Goal: Transaction & Acquisition: Purchase product/service

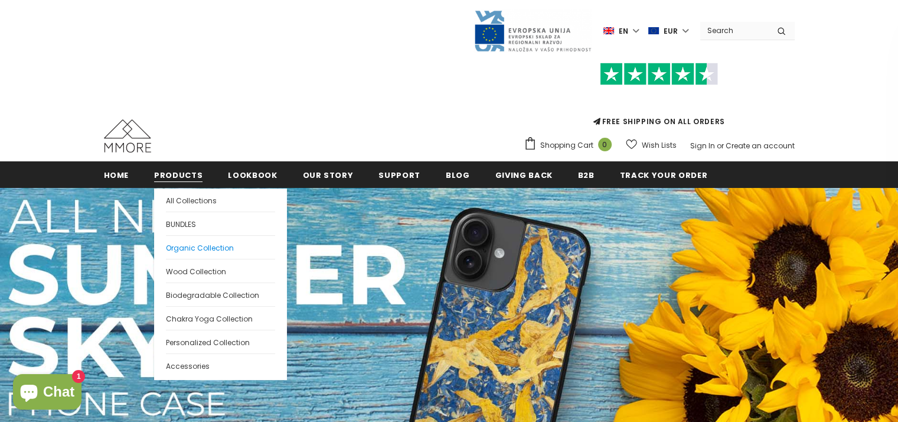
click at [191, 249] on span "Organic Collection" at bounding box center [200, 248] width 68 height 10
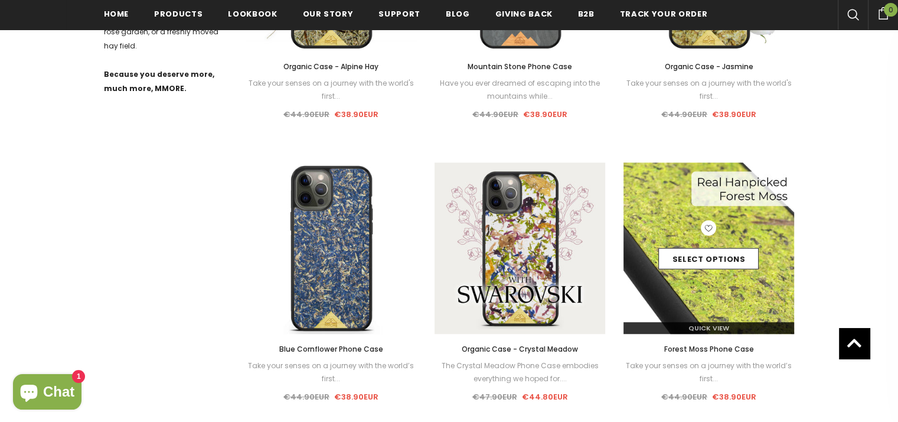
scroll to position [730, 0]
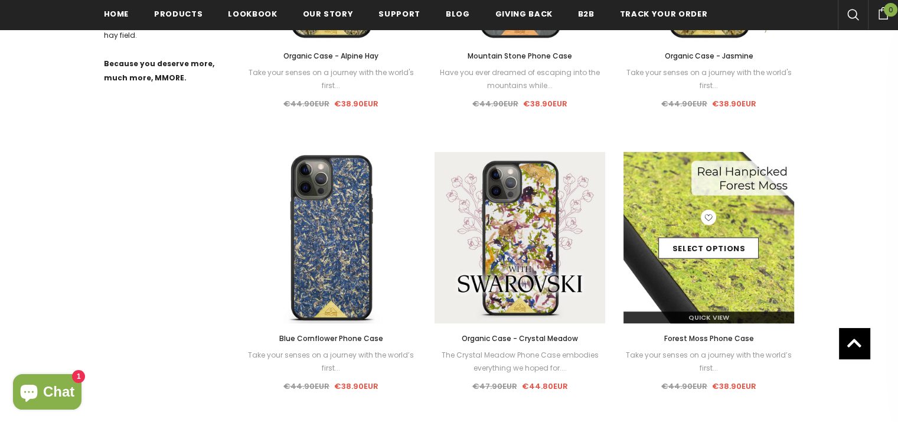
click at [719, 294] on img at bounding box center [709, 237] width 171 height 171
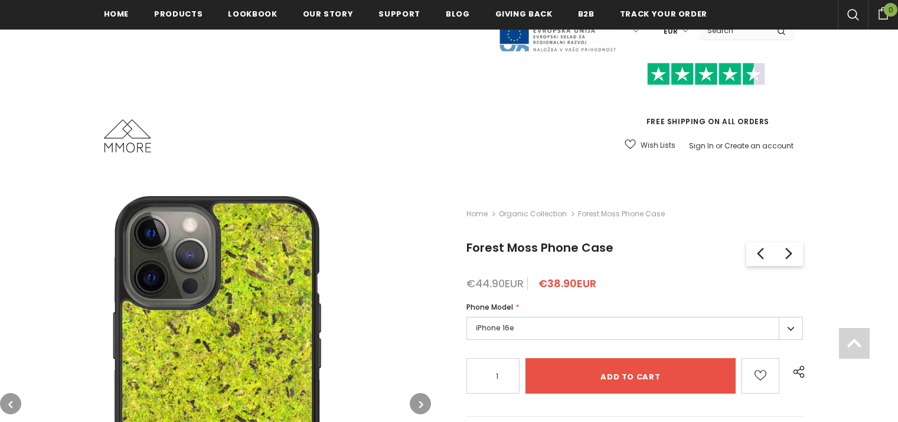
click at [609, 188] on div "Home Organic Collection Forest [PERSON_NAME] Phone Case Forest [PERSON_NAME] Ph…" at bounding box center [664, 412] width 467 height 449
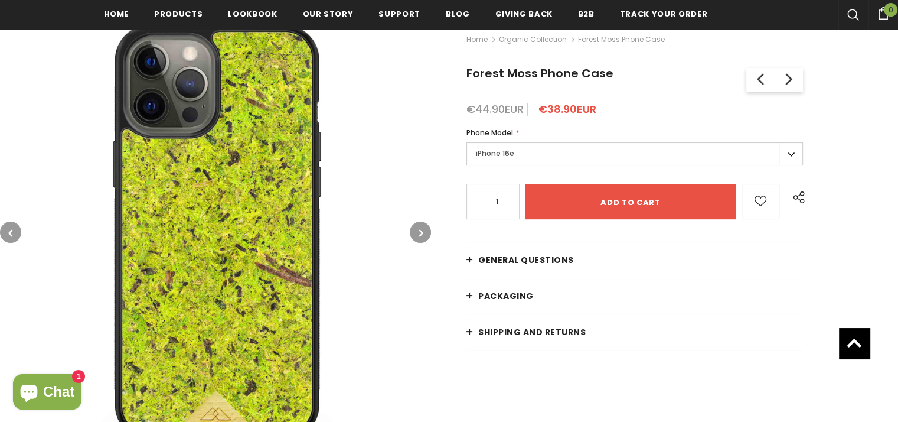
scroll to position [177, 0]
click at [605, 153] on label "iPhone 16e" at bounding box center [635, 153] width 337 height 23
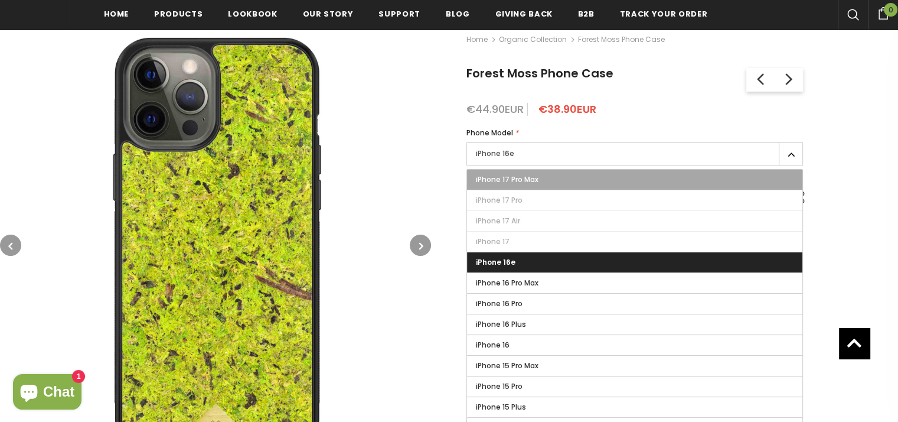
click at [577, 176] on label "iPhone 17 Pro Max" at bounding box center [635, 180] width 336 height 20
click at [0, 0] on input "iPhone 17 Pro Max" at bounding box center [0, 0] width 0 height 0
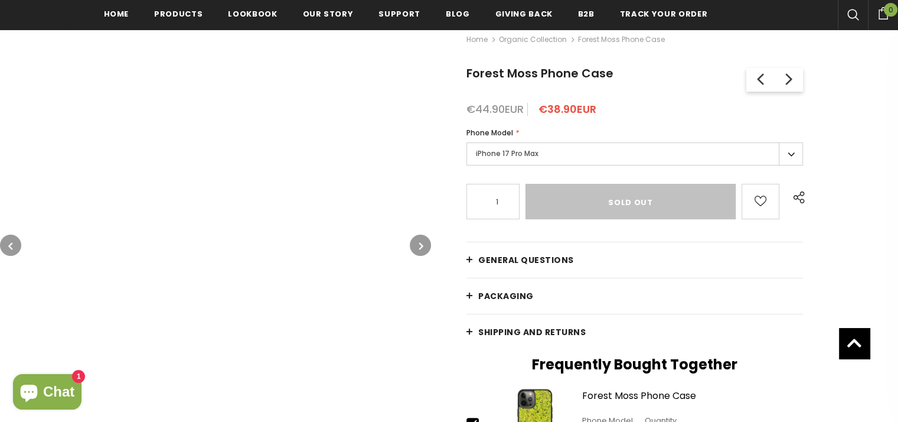
type input "Sold Out"
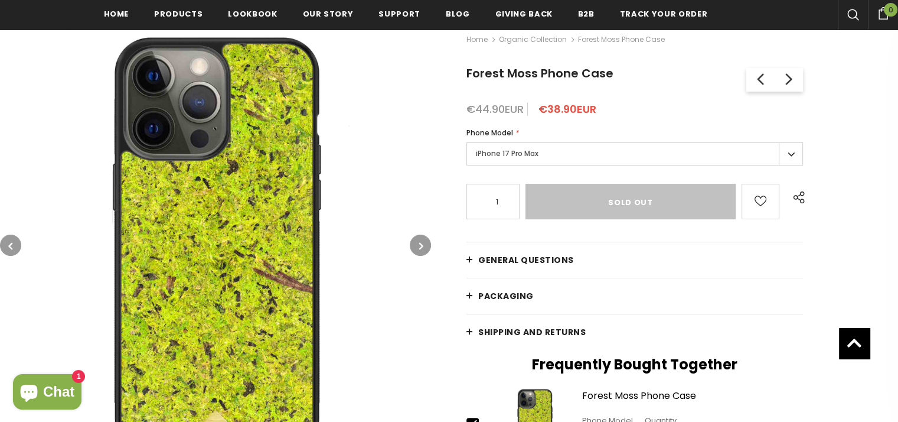
click at [578, 161] on label "iPhone 17 Pro Max" at bounding box center [635, 153] width 337 height 23
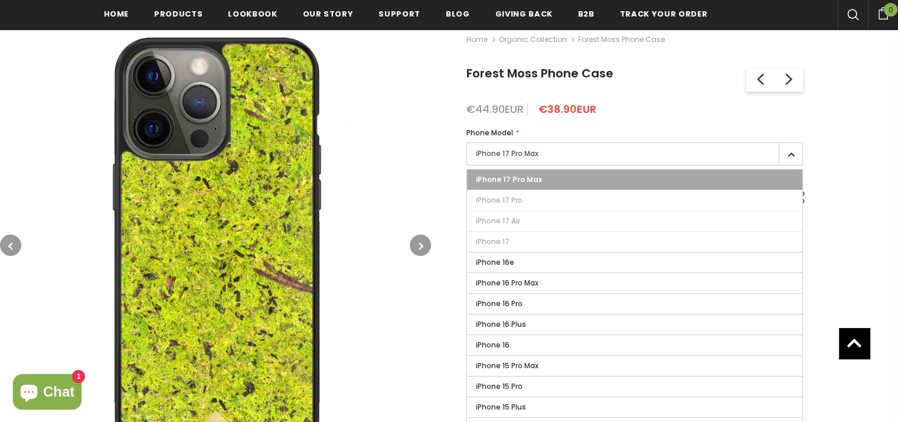
click at [530, 188] on label "iPhone 17 Pro Max" at bounding box center [635, 180] width 336 height 20
click at [0, 0] on input "iPhone 17 Pro Max" at bounding box center [0, 0] width 0 height 0
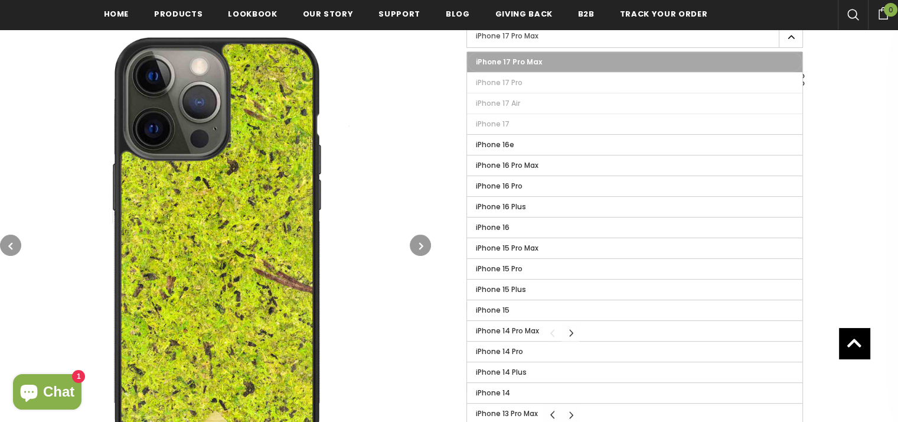
scroll to position [177, 0]
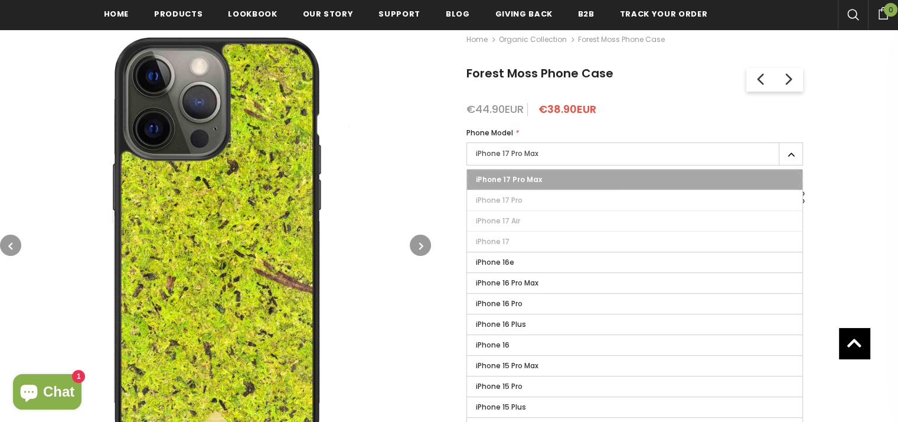
click at [421, 245] on icon "button" at bounding box center [421, 246] width 4 height 12
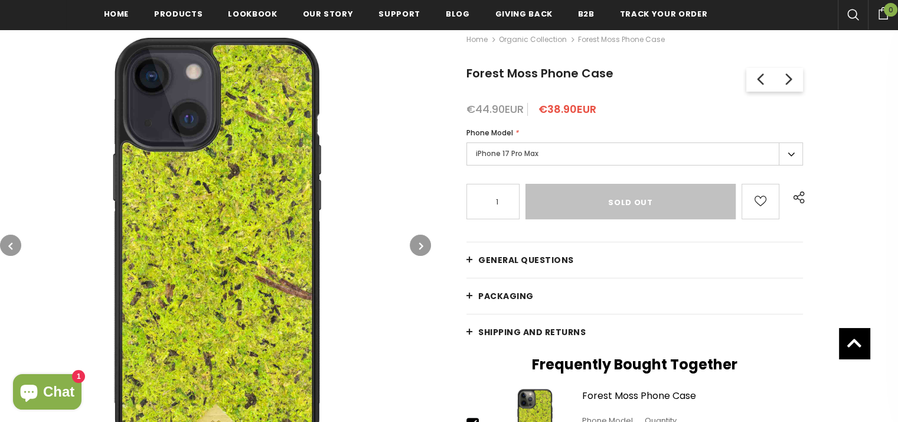
click at [421, 245] on icon "button" at bounding box center [421, 246] width 4 height 12
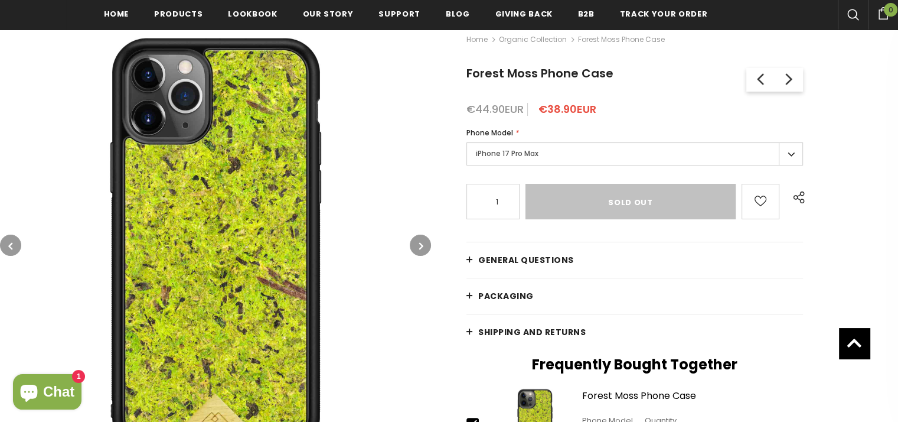
click at [421, 245] on icon "button" at bounding box center [421, 246] width 4 height 12
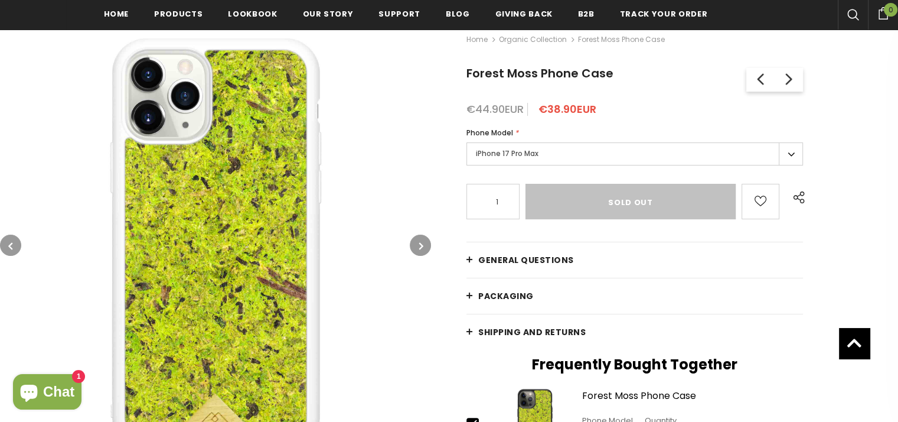
click at [421, 245] on icon "button" at bounding box center [421, 246] width 4 height 12
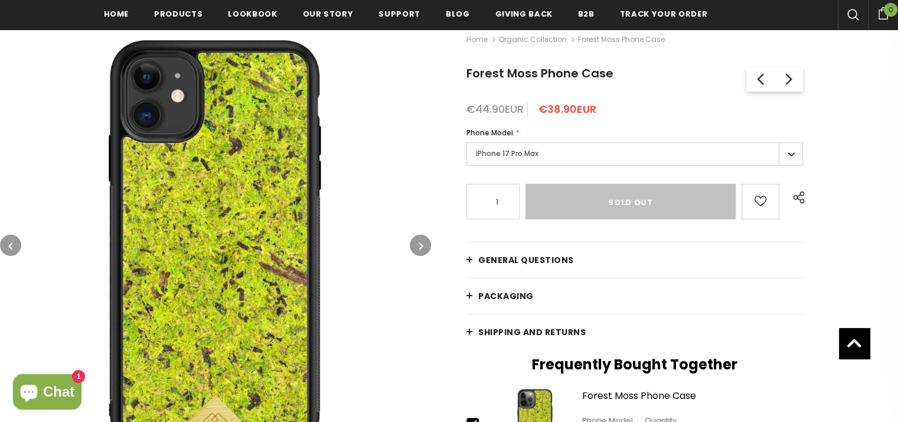
click at [421, 245] on icon "button" at bounding box center [421, 246] width 4 height 12
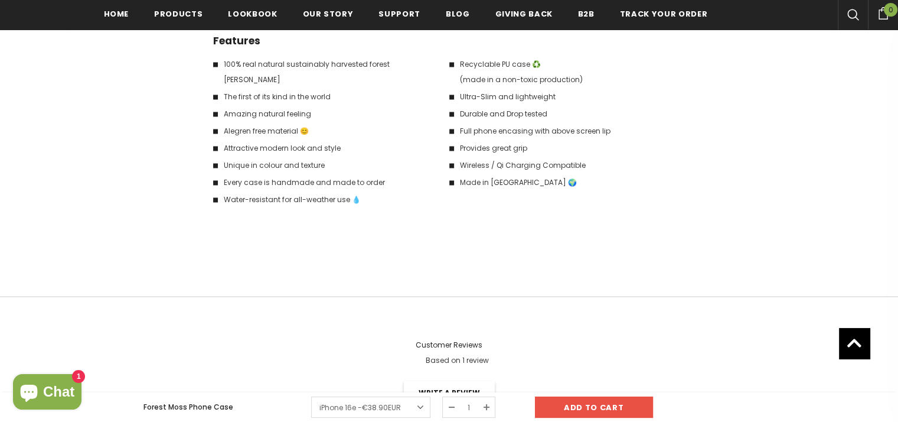
scroll to position [2186, 0]
